Goal: Task Accomplishment & Management: Manage account settings

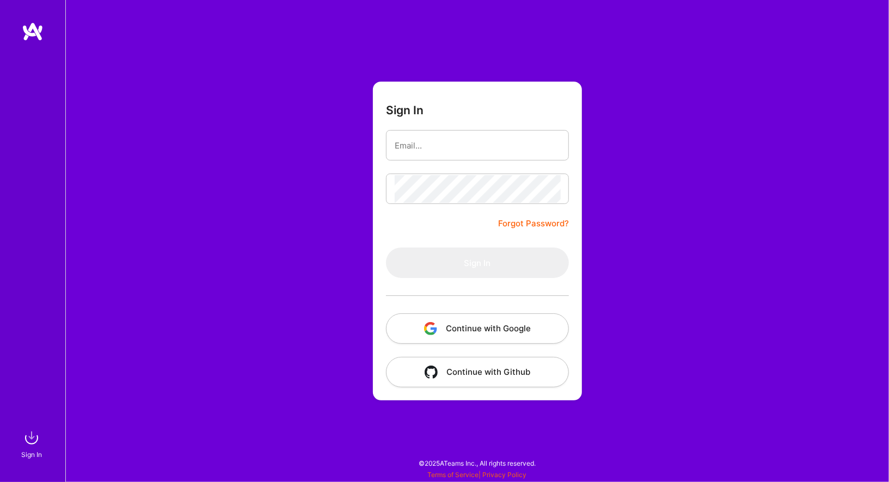
type input "[EMAIL_ADDRESS][DOMAIN_NAME]"
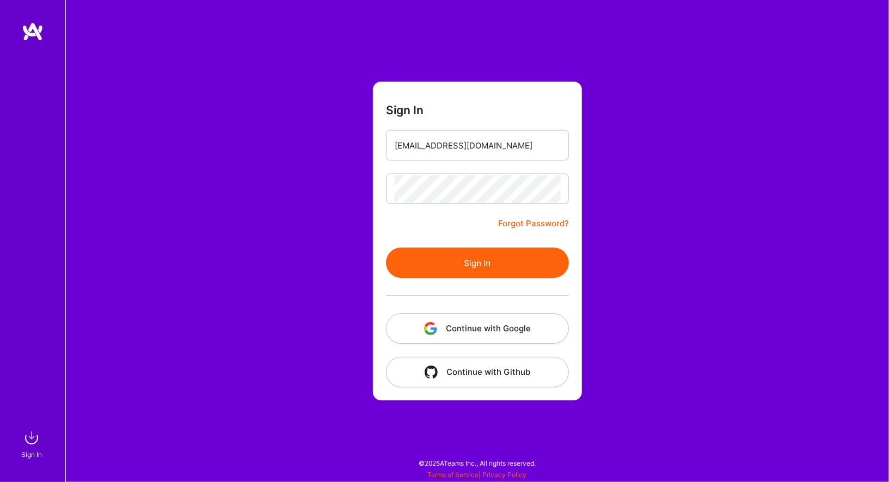
click at [467, 265] on button "Sign In" at bounding box center [477, 263] width 183 height 30
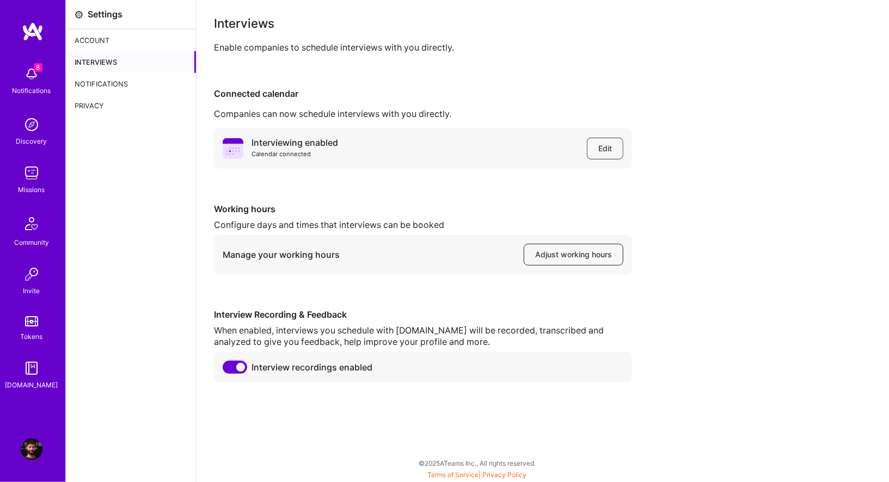
click at [568, 259] on span "Adjust working hours" at bounding box center [573, 254] width 77 height 11
click at [29, 85] on div "Notifications" at bounding box center [32, 90] width 39 height 11
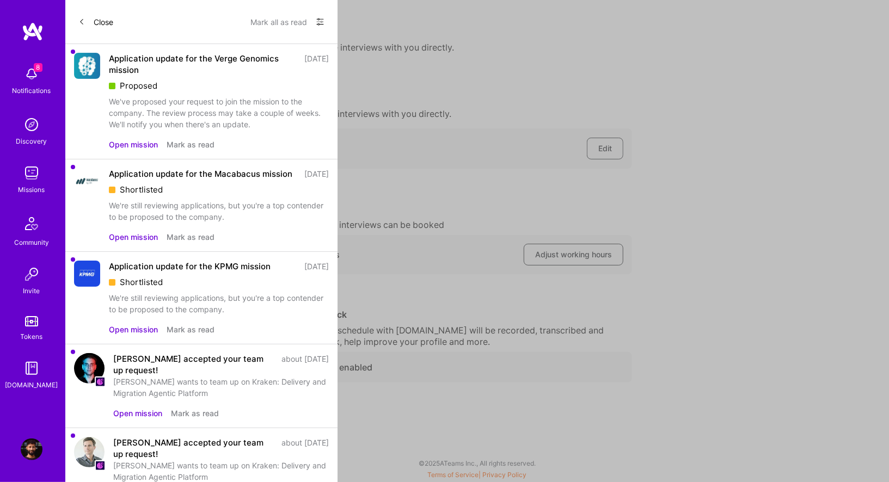
click at [195, 70] on div "Application update for the Verge Genomics mission" at bounding box center [203, 64] width 189 height 23
click at [129, 142] on button "Open mission" at bounding box center [133, 144] width 49 height 11
